Goal: Task Accomplishment & Management: Manage account settings

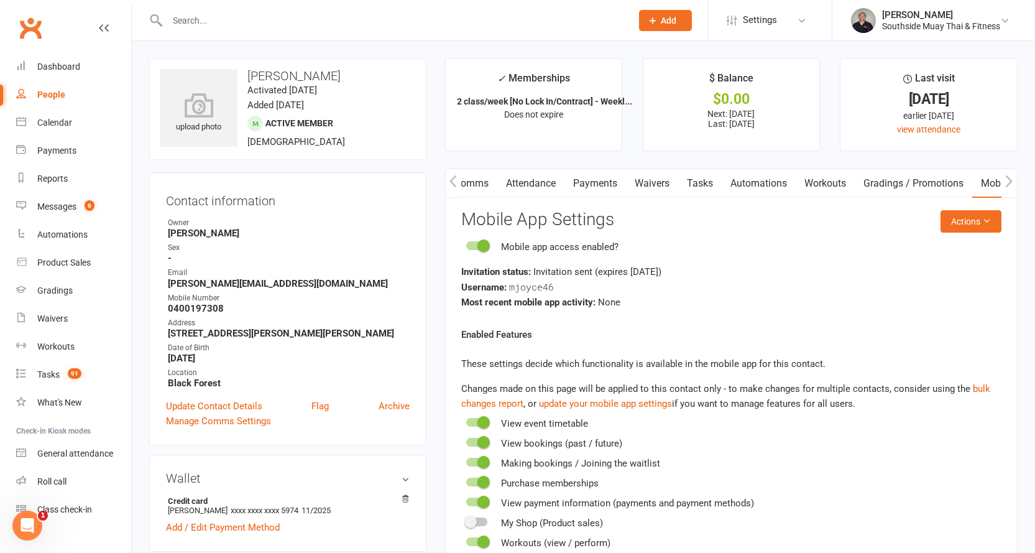
click at [259, 26] on input "text" at bounding box center [393, 20] width 459 height 17
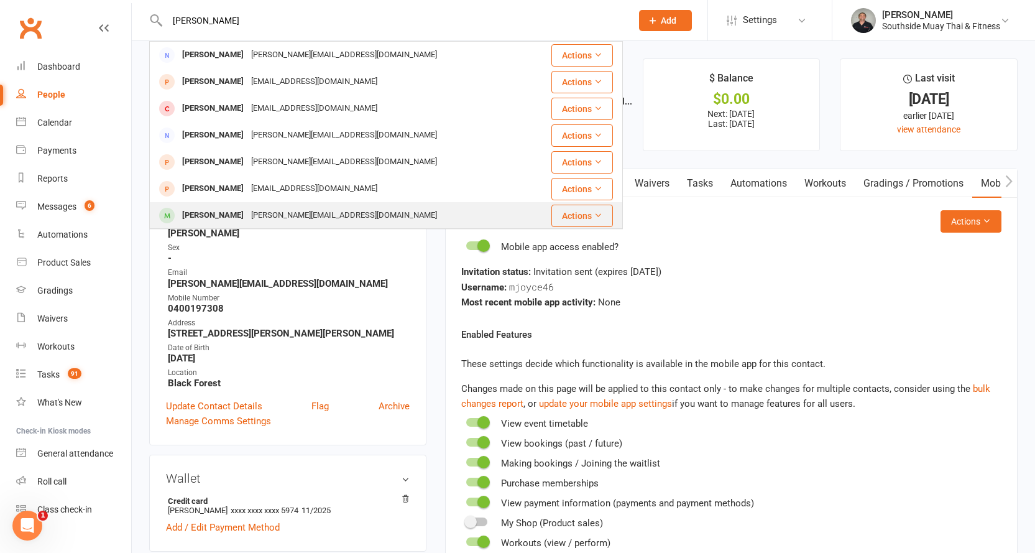
type input "[PERSON_NAME]"
click at [266, 209] on div "[PERSON_NAME][EMAIL_ADDRESS][DOMAIN_NAME]" at bounding box center [343, 215] width 193 height 18
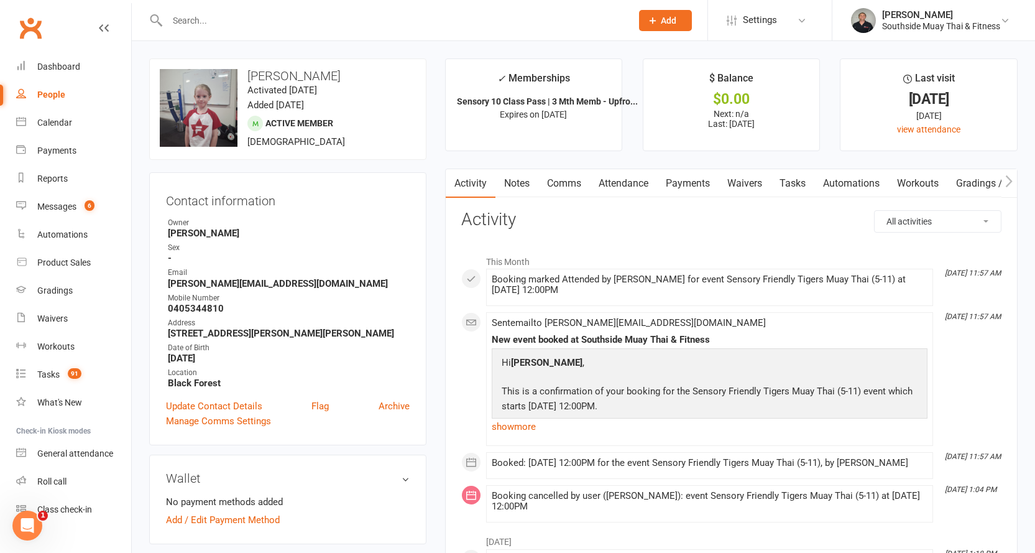
click at [616, 186] on link "Attendance" at bounding box center [623, 183] width 67 height 29
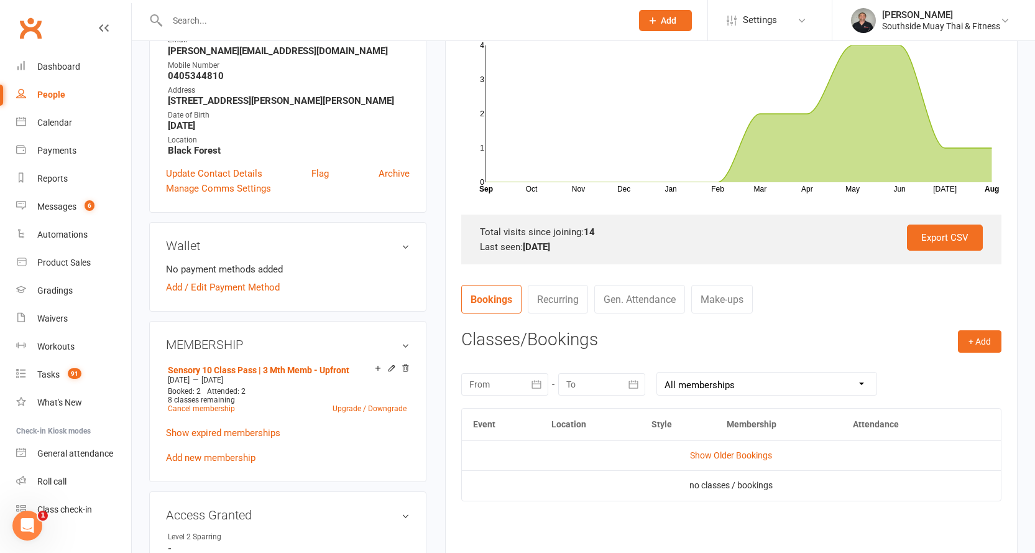
scroll to position [311, 0]
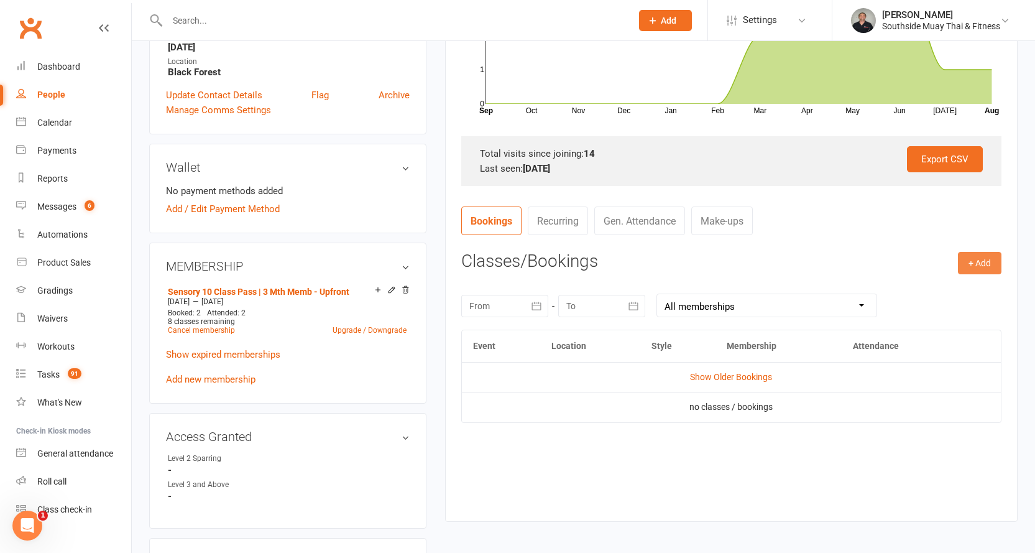
click at [990, 262] on button "+ Add" at bounding box center [980, 263] width 44 height 22
click at [941, 293] on link "Book Event" at bounding box center [939, 291] width 123 height 25
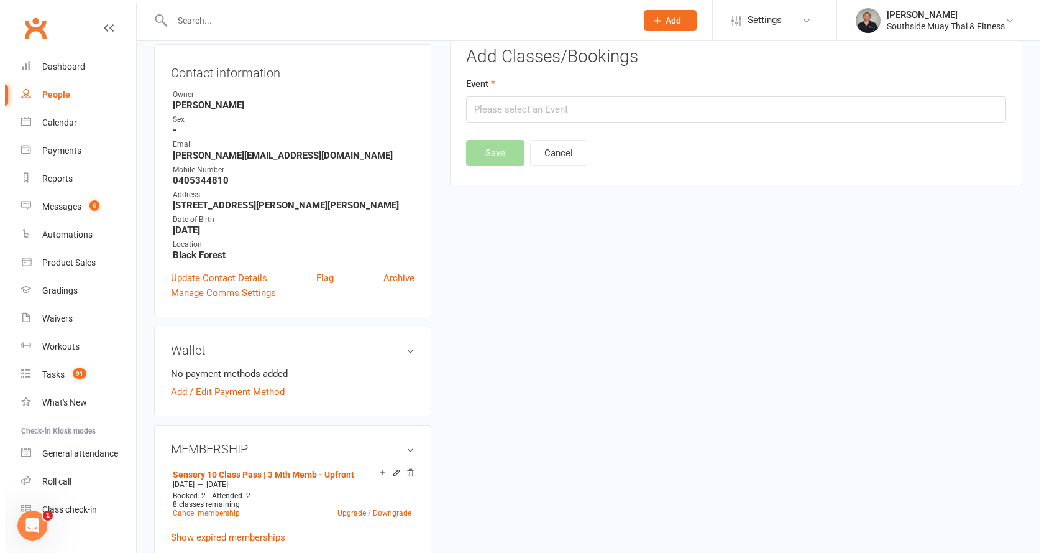
scroll to position [106, 0]
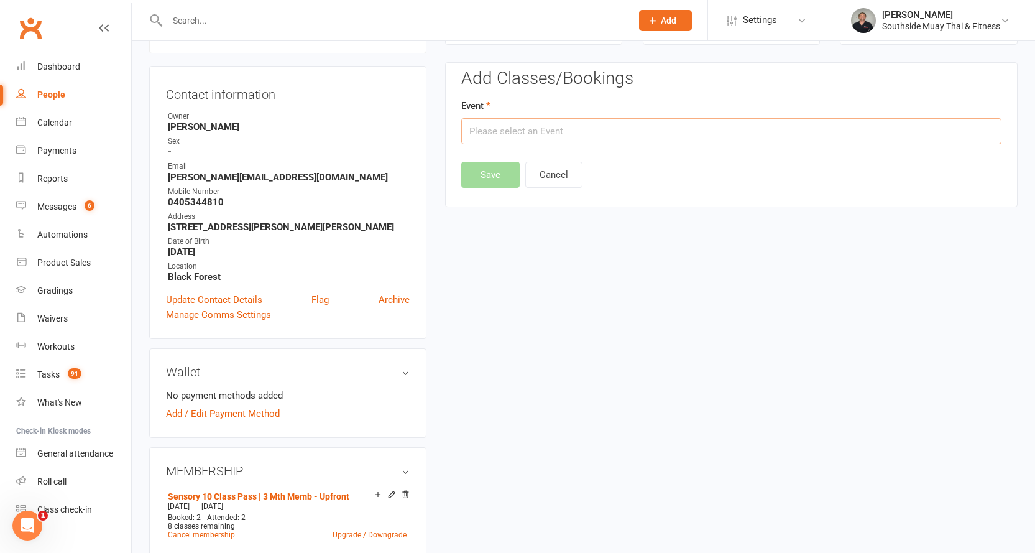
click at [629, 129] on input "text" at bounding box center [731, 131] width 540 height 26
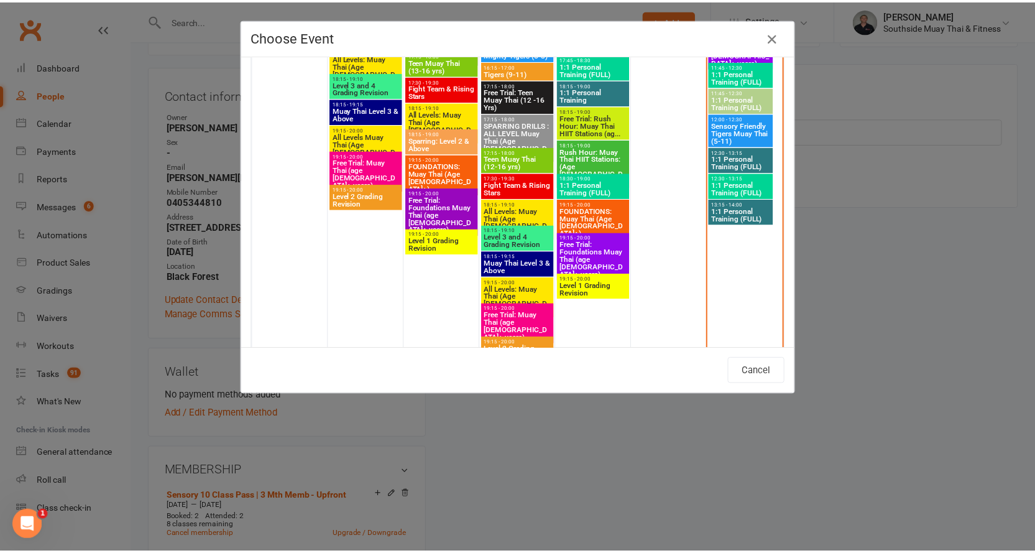
scroll to position [2238, 0]
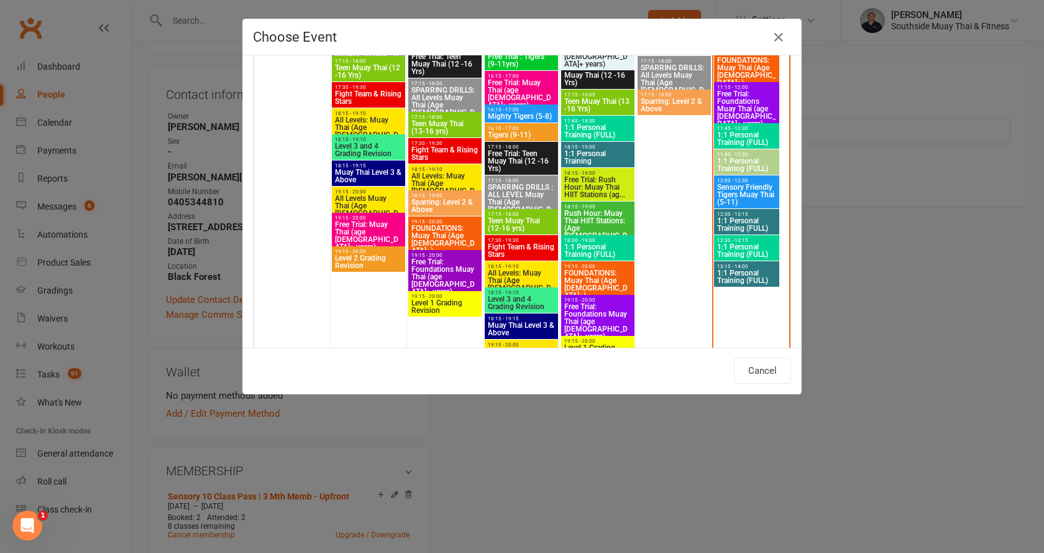
click at [741, 188] on span "Sensory Friendly Tigers Muay Thai (5-11)" at bounding box center [747, 194] width 60 height 22
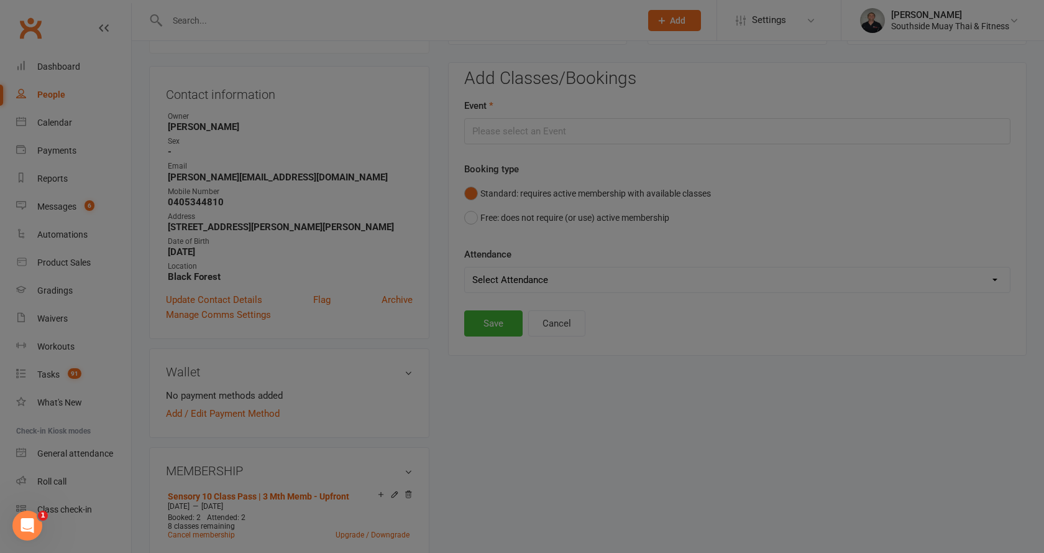
type input "Sensory Friendly Tigers Muay Thai (5-11) - [DATE] 12:00:00 PM"
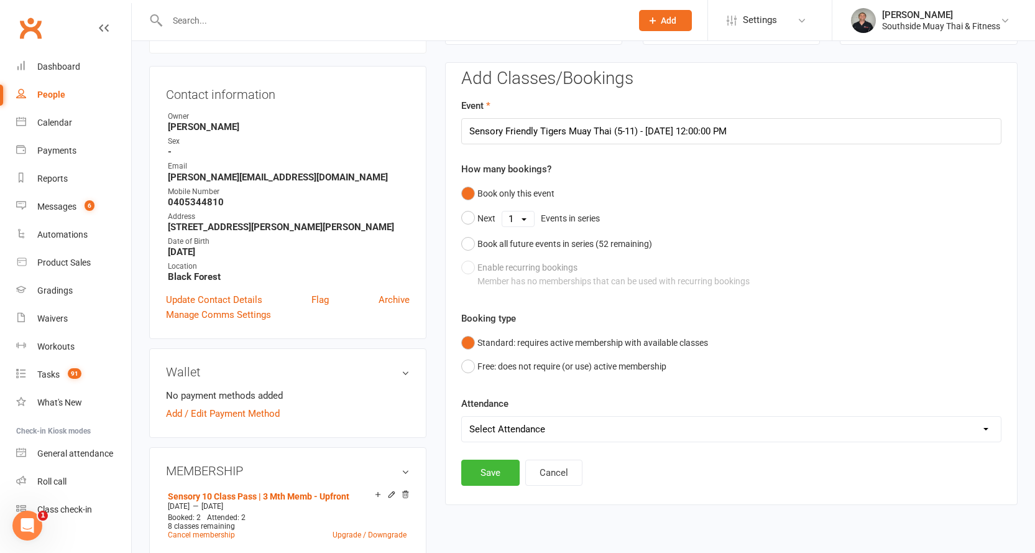
click at [511, 426] on select "Select Attendance Attended Absent" at bounding box center [731, 429] width 539 height 25
select select "0"
click at [462, 417] on select "Select Attendance Attended Absent" at bounding box center [731, 429] width 539 height 25
click at [503, 469] on button "Save" at bounding box center [490, 472] width 58 height 26
